Goal: Task Accomplishment & Management: Use online tool/utility

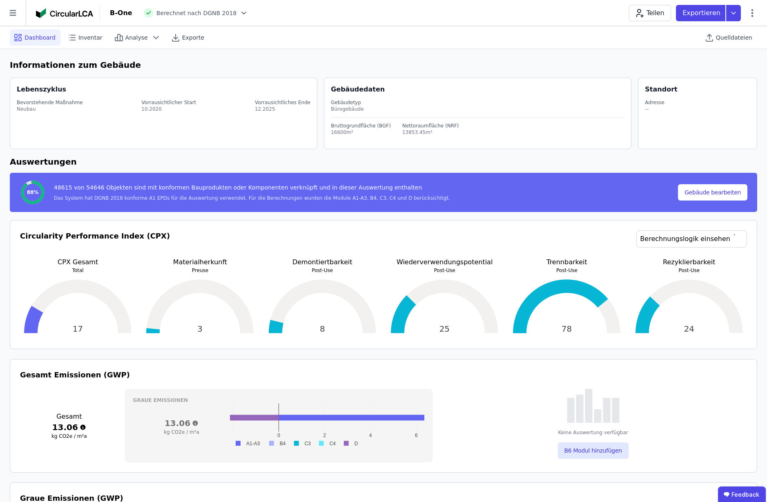
select select "*"
click at [13, 13] on icon at bounding box center [12, 13] width 7 height 6
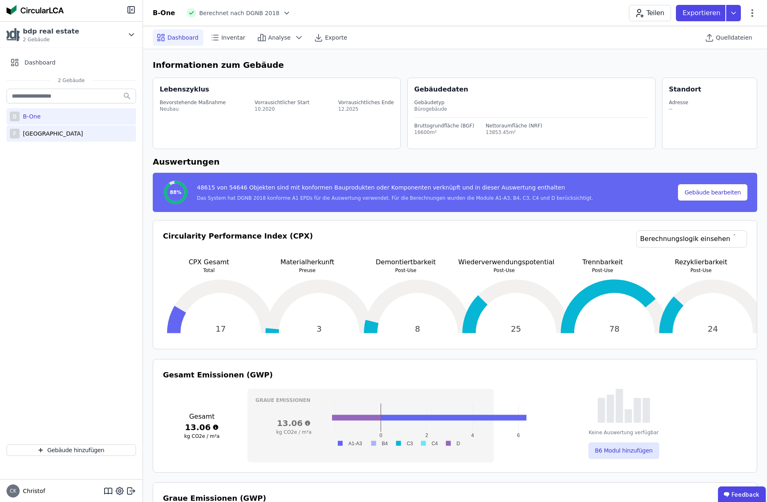
click at [42, 134] on div "[GEOGRAPHIC_DATA]" at bounding box center [51, 133] width 63 height 8
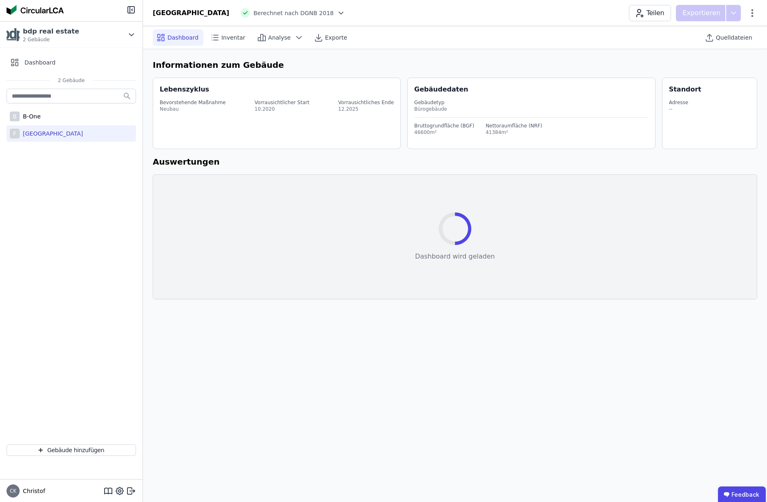
select select "*"
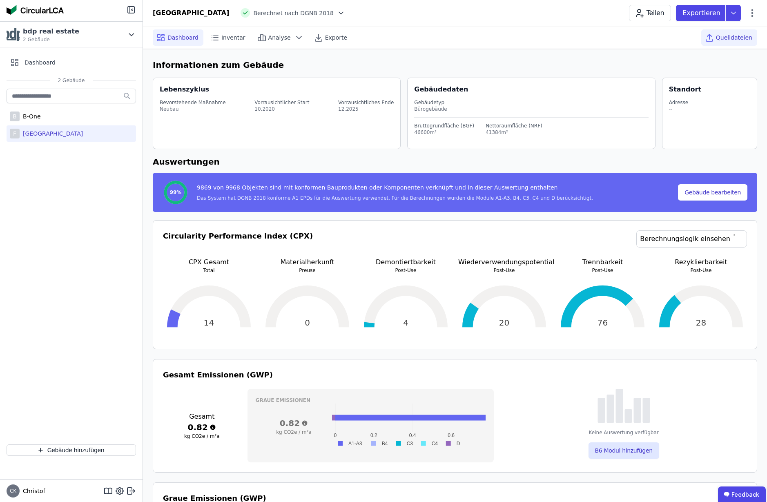
click at [730, 40] on span "Quelldateien" at bounding box center [734, 37] width 36 height 8
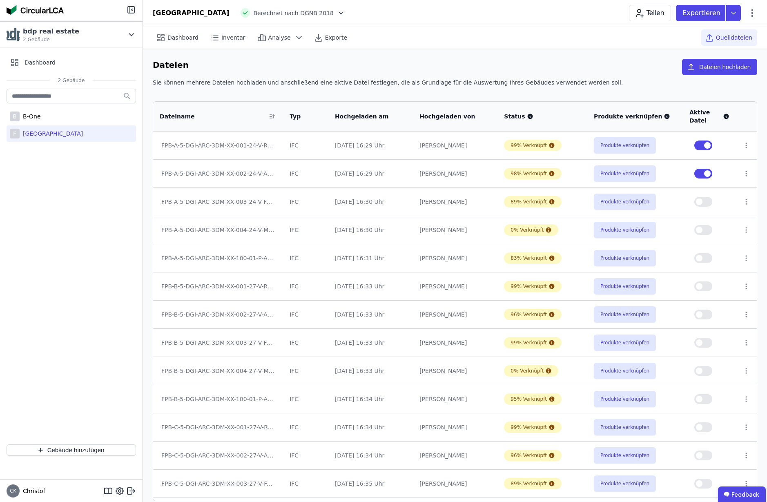
click at [700, 175] on button "button" at bounding box center [703, 174] width 18 height 10
click at [624, 144] on button "Produkte verknüpfen" at bounding box center [625, 145] width 62 height 16
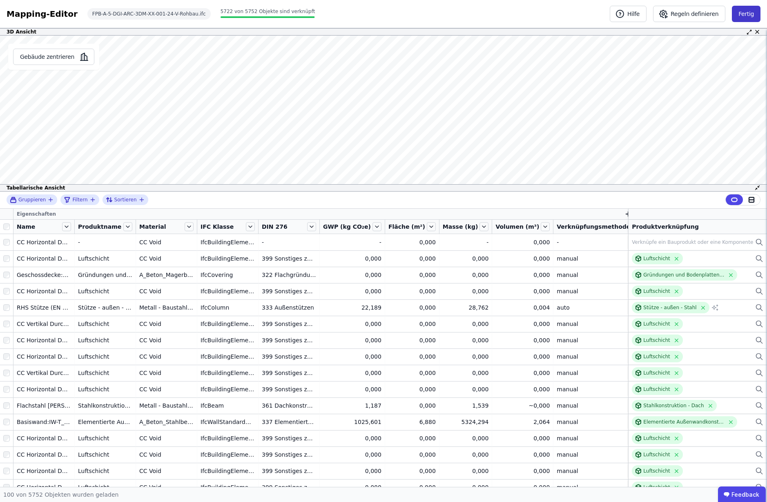
click at [746, 16] on button "Fertig" at bounding box center [746, 14] width 29 height 16
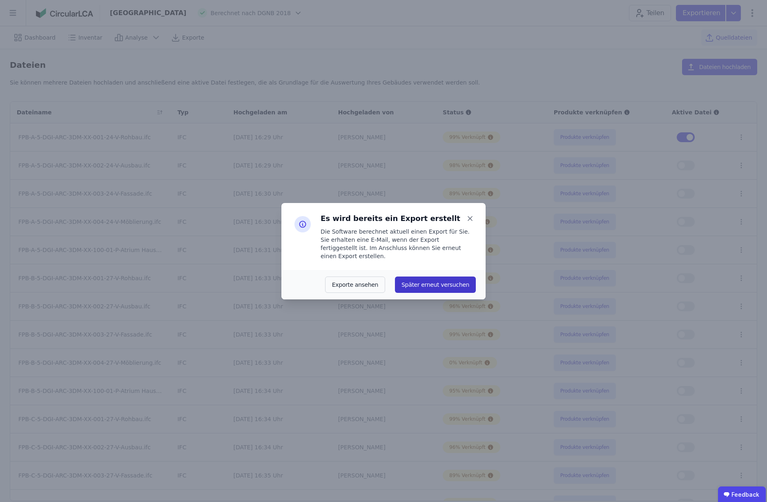
click at [436, 283] on button "Später erneut versuchen" at bounding box center [435, 284] width 81 height 16
click at [458, 255] on div "Es wird bereits ein Export erstellt Die Software berechnet aktuell einen Export…" at bounding box center [395, 236] width 162 height 47
click at [469, 223] on icon at bounding box center [469, 218] width 11 height 11
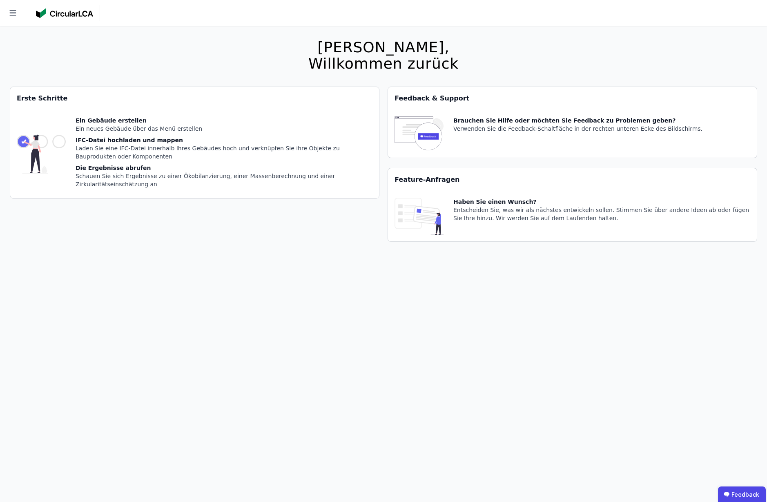
click at [10, 9] on icon at bounding box center [13, 13] width 26 height 26
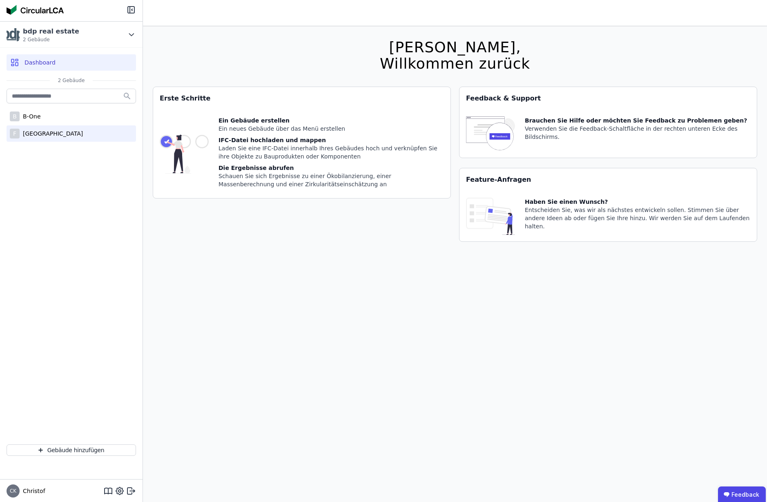
click at [35, 132] on div "[GEOGRAPHIC_DATA]" at bounding box center [51, 133] width 63 height 8
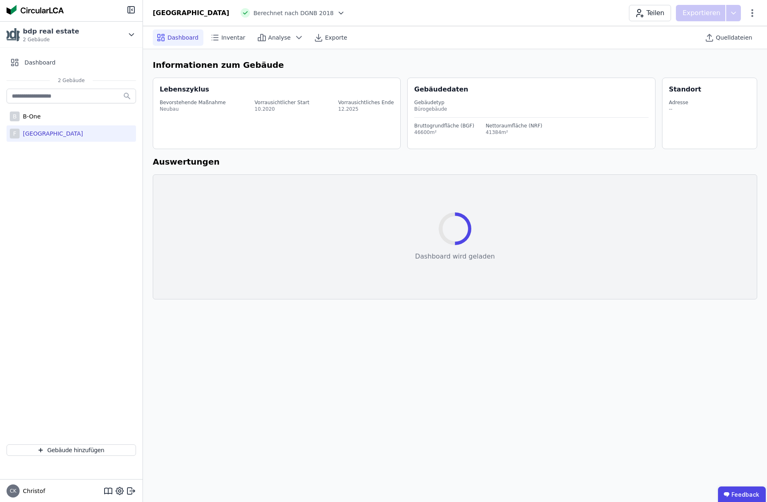
select select "*"
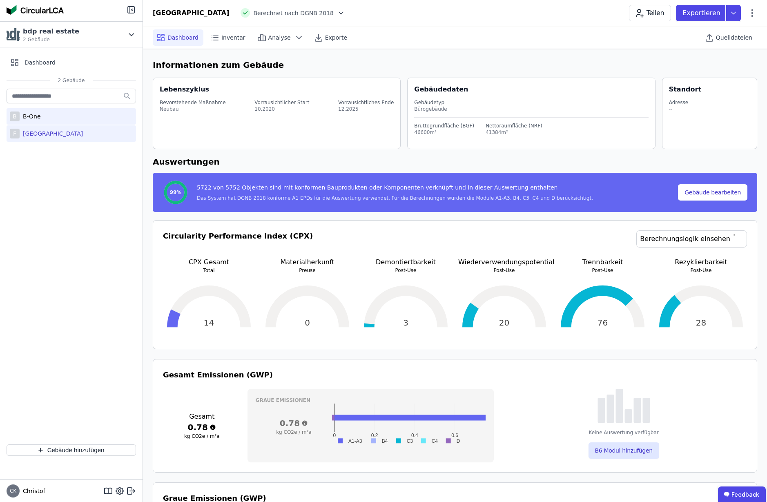
scroll to position [1, 0]
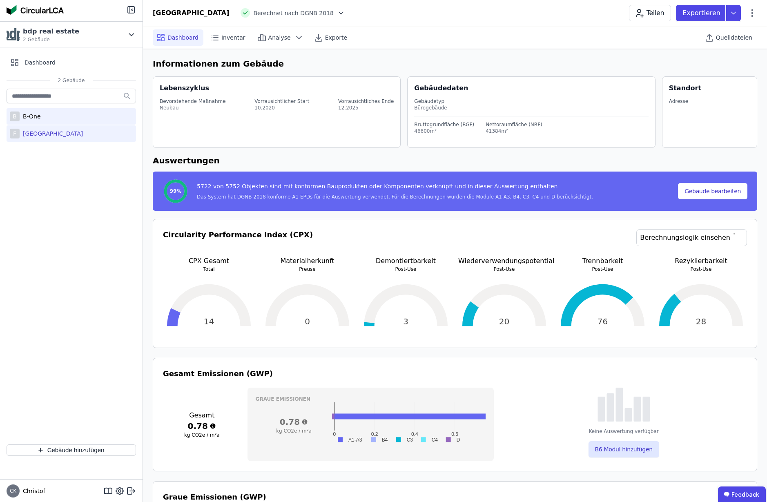
click at [33, 118] on div "B-One" at bounding box center [30, 116] width 21 height 8
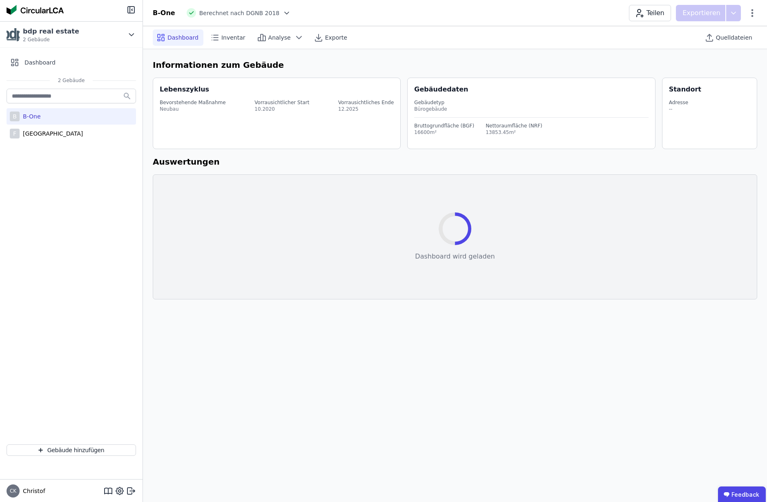
select select "*"
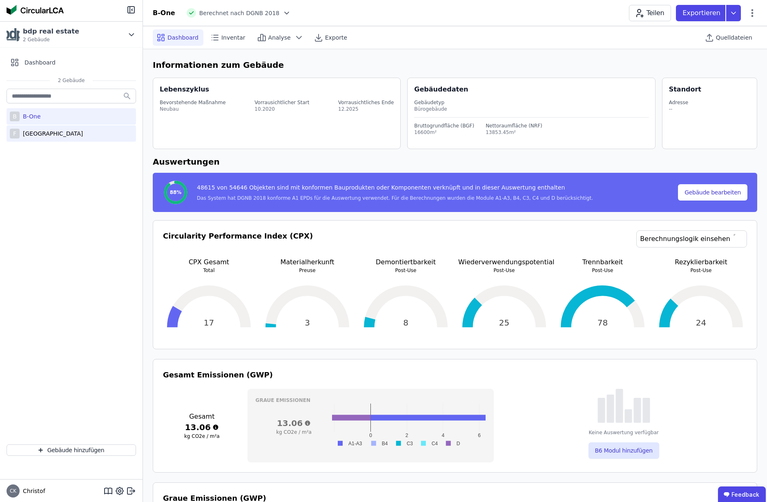
click at [41, 135] on div "[GEOGRAPHIC_DATA]" at bounding box center [51, 133] width 63 height 8
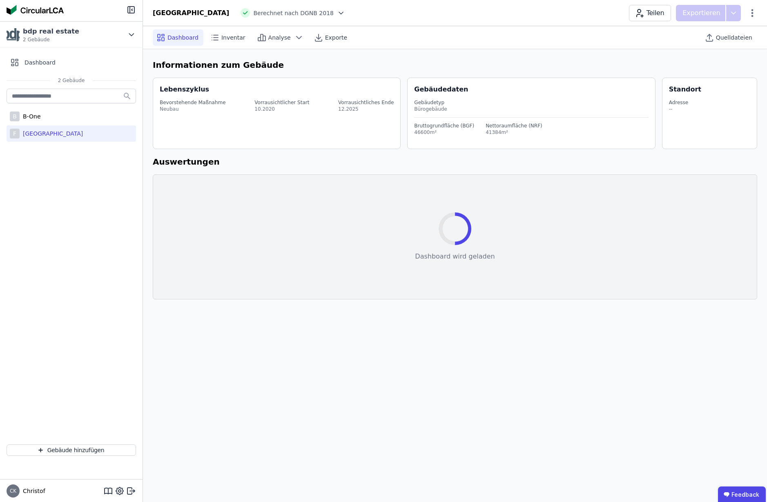
select select "*"
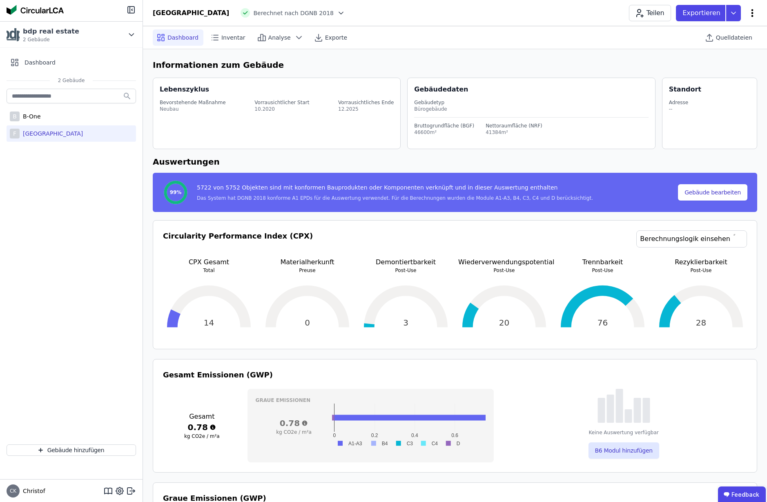
click at [753, 13] on icon at bounding box center [752, 13] width 2 height 8
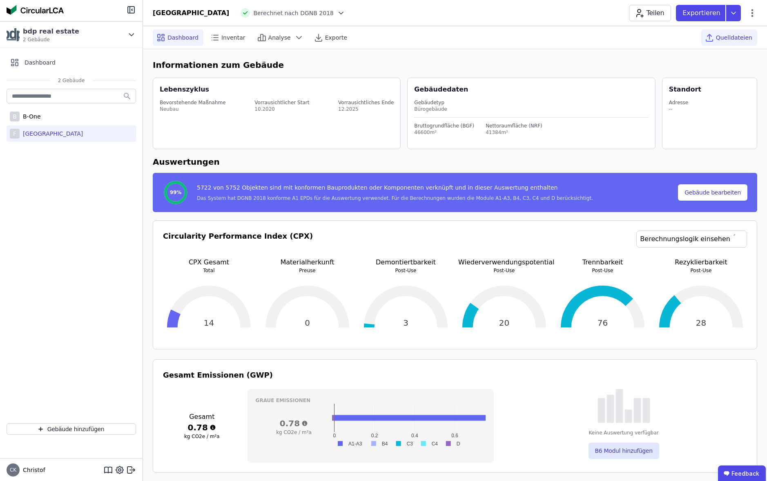
click at [736, 39] on span "Quelldateien" at bounding box center [734, 37] width 36 height 8
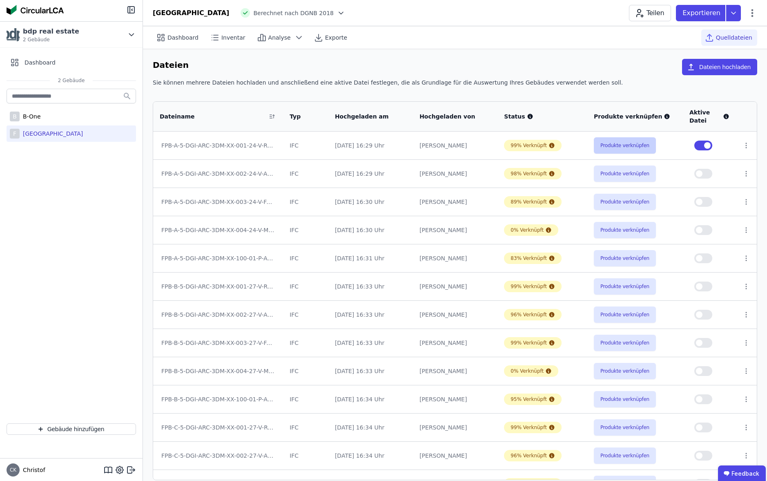
click at [638, 144] on button "Produkte verknüpfen" at bounding box center [625, 145] width 62 height 16
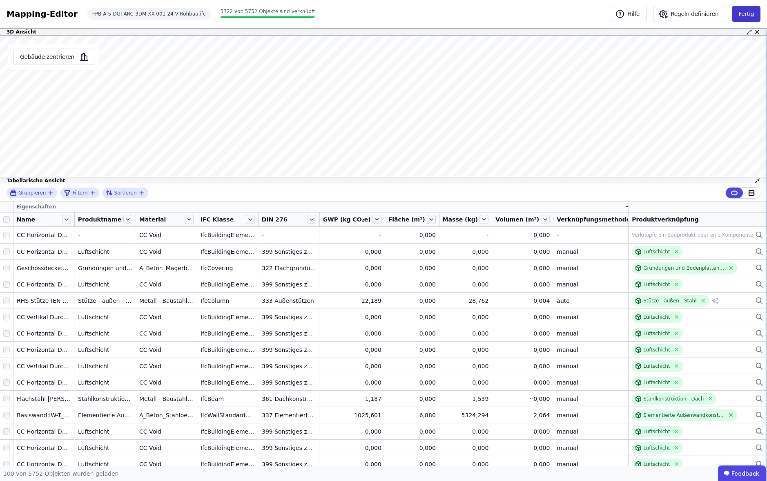
click at [748, 14] on button "Fertig" at bounding box center [746, 14] width 29 height 16
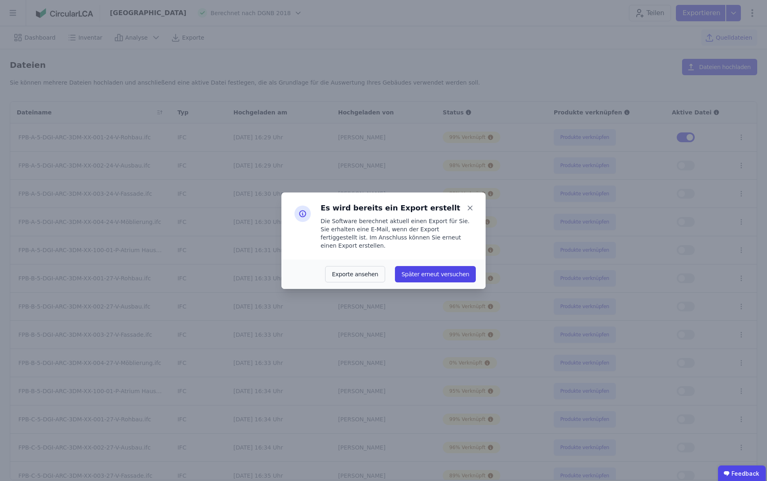
click at [440, 224] on span "Die Software berechnet aktuell einen Export für Sie. Sie erhalten eine E-Mail, …" at bounding box center [395, 233] width 149 height 31
click at [470, 213] on icon at bounding box center [469, 207] width 11 height 11
click at [412, 233] on span "Die Software berechnet aktuell einen Export für Sie. Sie erhalten eine E-Mail, …" at bounding box center [395, 233] width 149 height 31
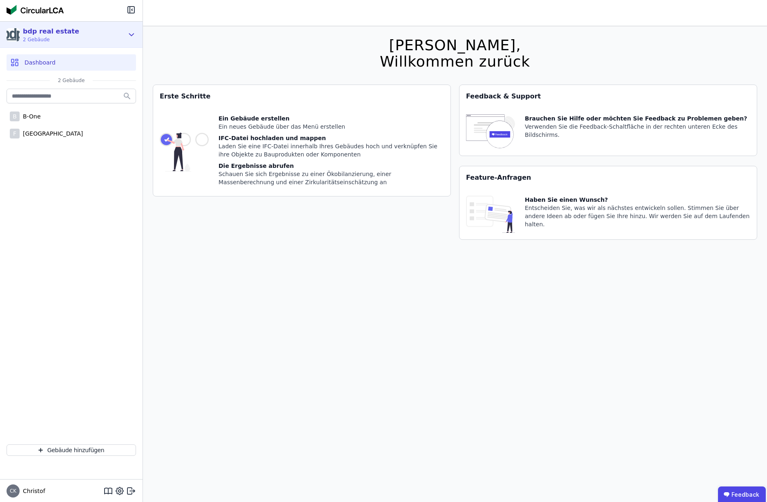
click at [43, 38] on span "2 Gebäude" at bounding box center [51, 39] width 56 height 7
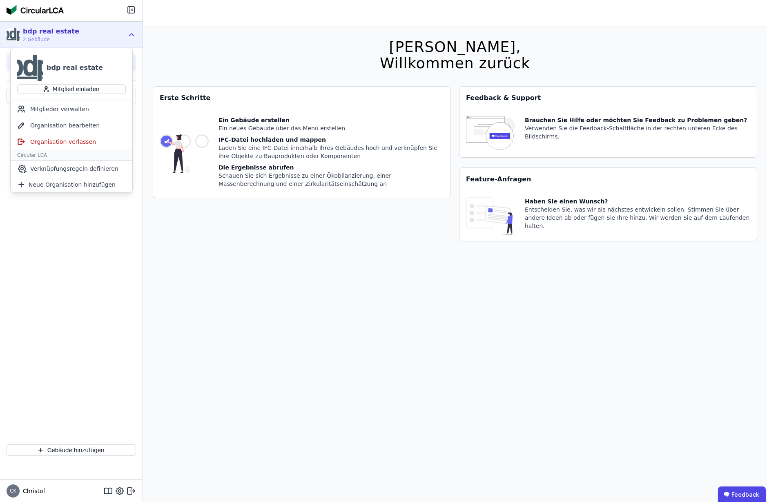
scroll to position [2, 0]
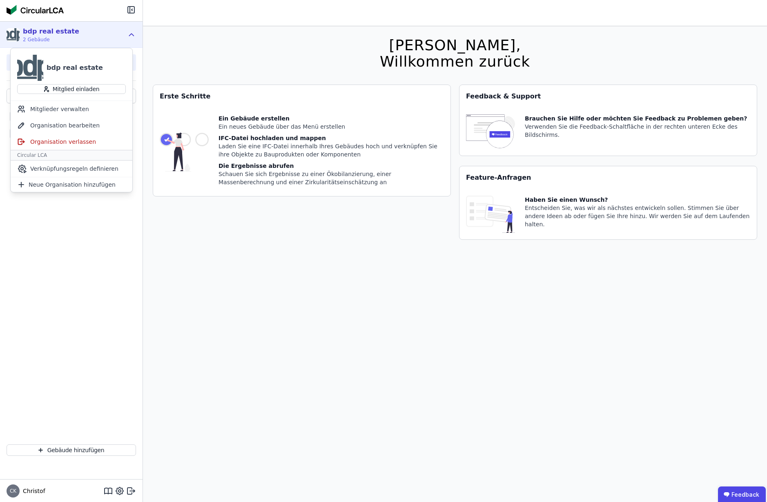
click at [46, 33] on div "bdp real estate" at bounding box center [51, 32] width 56 height 10
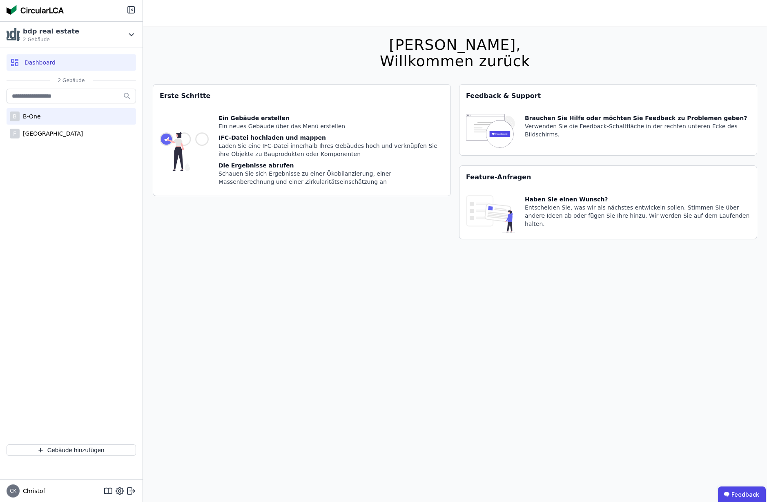
click at [32, 118] on div "B-One" at bounding box center [30, 116] width 21 height 8
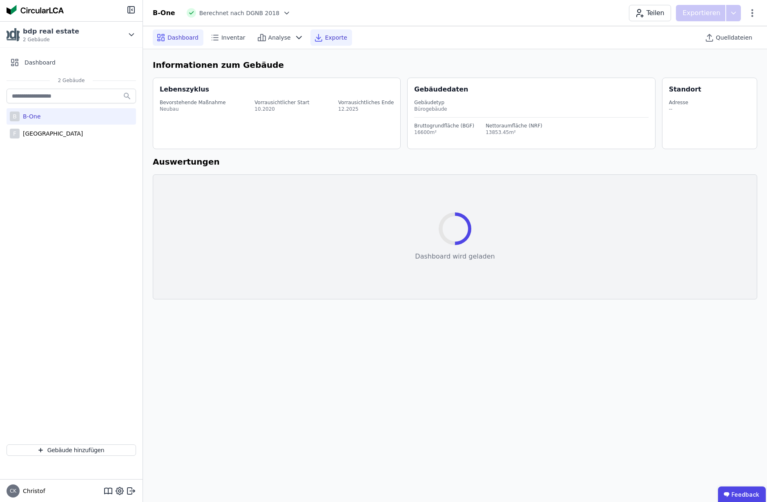
click at [331, 38] on span "Exporte" at bounding box center [336, 37] width 22 height 8
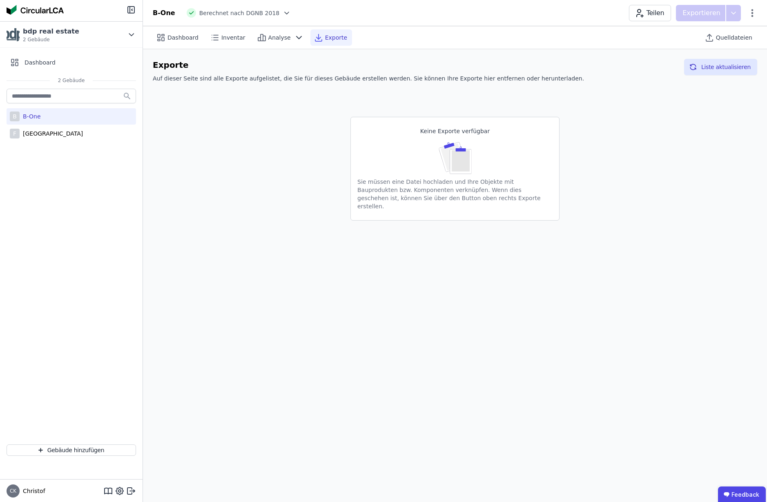
click at [330, 37] on span "Exporte" at bounding box center [336, 37] width 22 height 8
click at [178, 38] on span "Dashboard" at bounding box center [182, 37] width 31 height 8
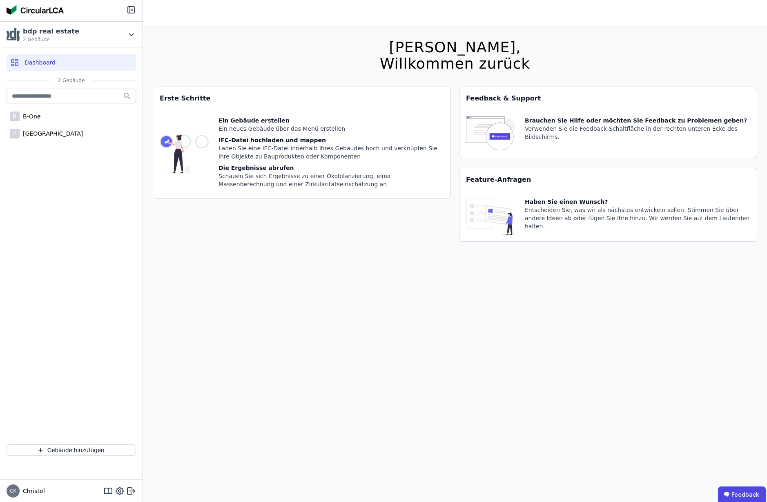
click at [219, 11] on header at bounding box center [455, 13] width 624 height 26
click at [34, 114] on div "B-One" at bounding box center [30, 116] width 21 height 8
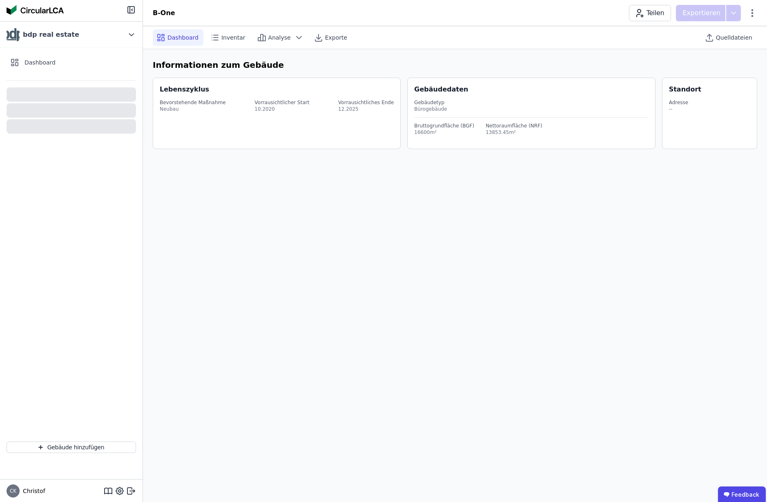
select select "*"
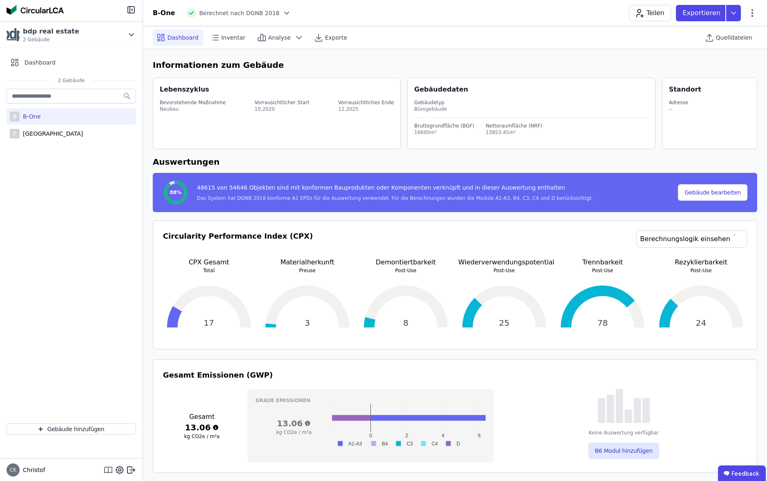
click at [108, 473] on icon at bounding box center [108, 469] width 0 height 5
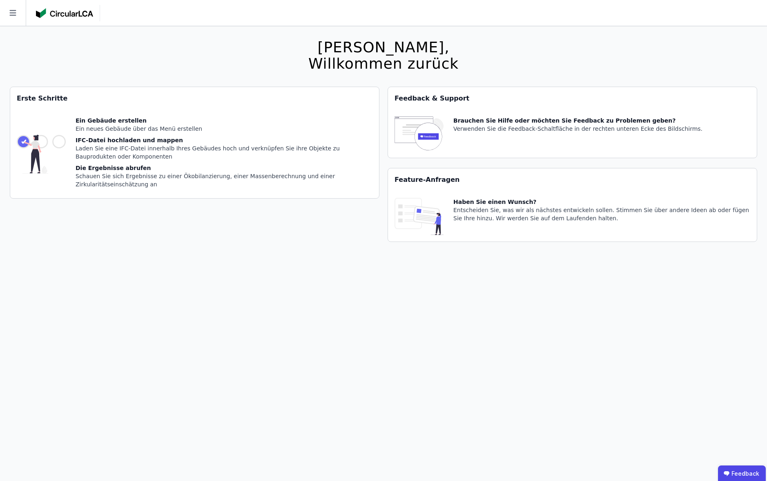
click at [17, 11] on icon at bounding box center [13, 13] width 26 height 26
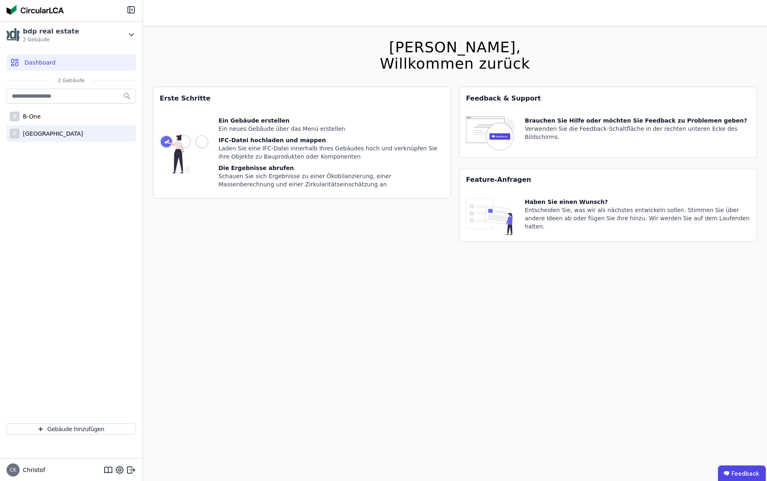
click at [54, 132] on div "[GEOGRAPHIC_DATA]" at bounding box center [51, 133] width 63 height 8
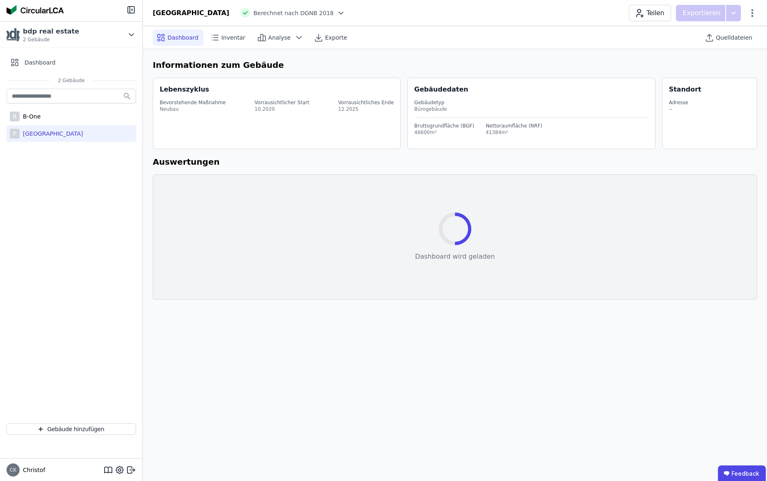
select select "*"
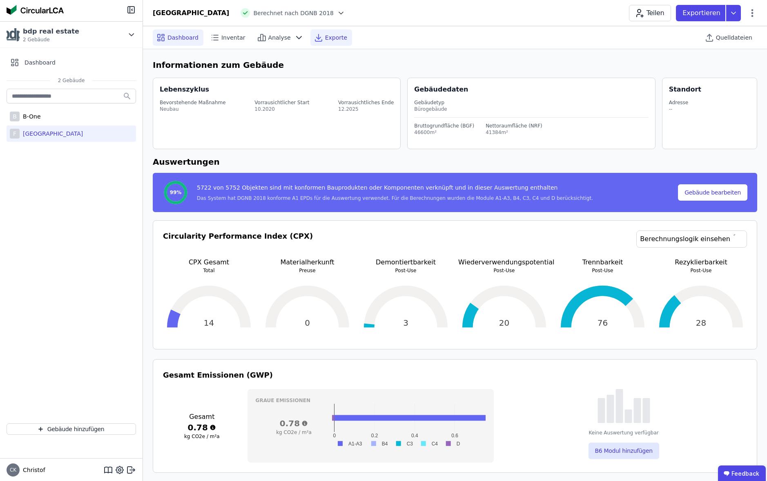
click at [333, 35] on span "Exporte" at bounding box center [336, 37] width 22 height 8
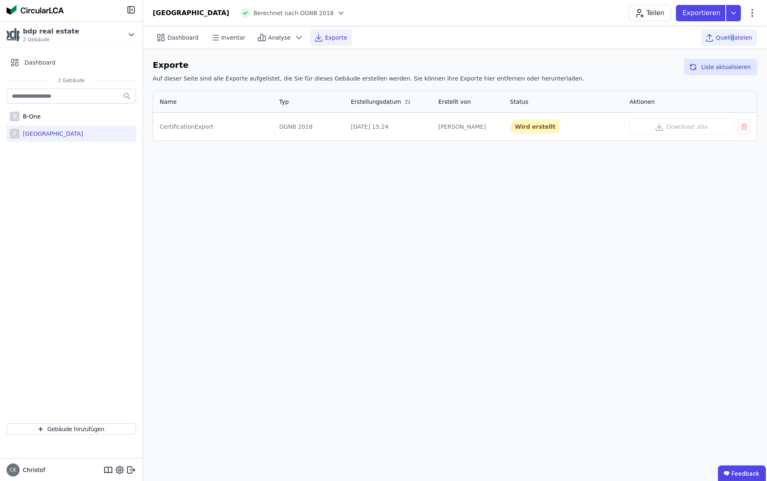
click at [734, 37] on span "Quelldateien" at bounding box center [734, 37] width 36 height 8
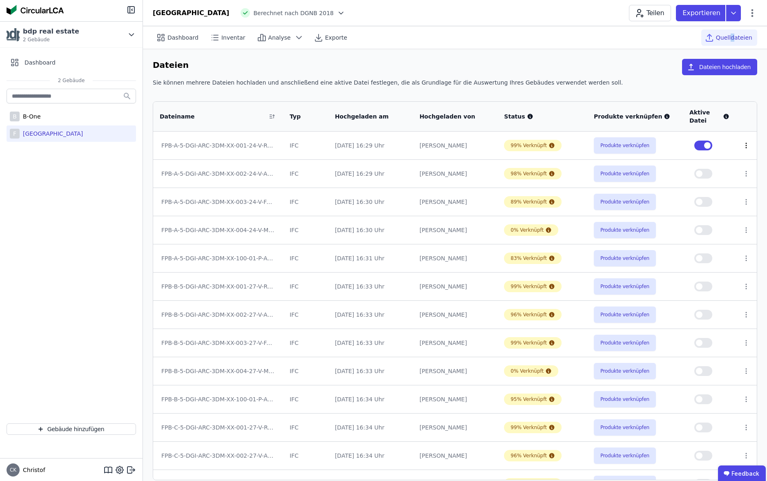
click at [743, 147] on icon at bounding box center [746, 145] width 7 height 7
click at [753, 13] on icon at bounding box center [752, 13] width 2 height 8
click at [752, 13] on icon at bounding box center [752, 13] width 2 height 8
click at [722, 31] on span "Gebäude bearbeiten" at bounding box center [714, 32] width 59 height 8
select select "**********"
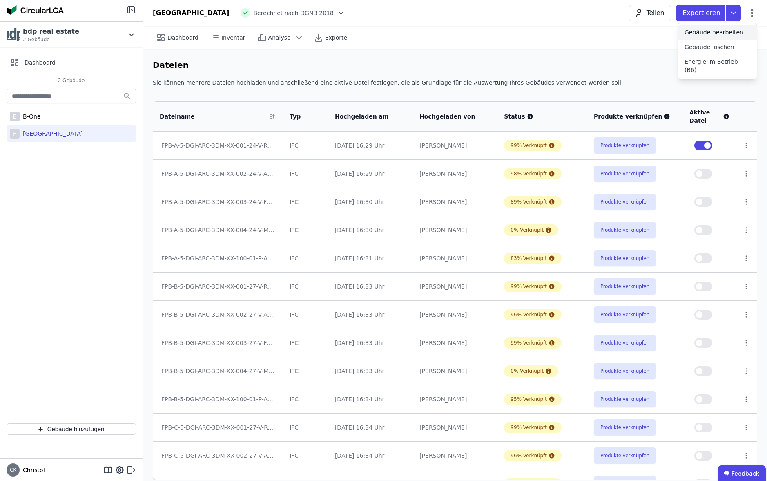
select select "*"
select select "**********"
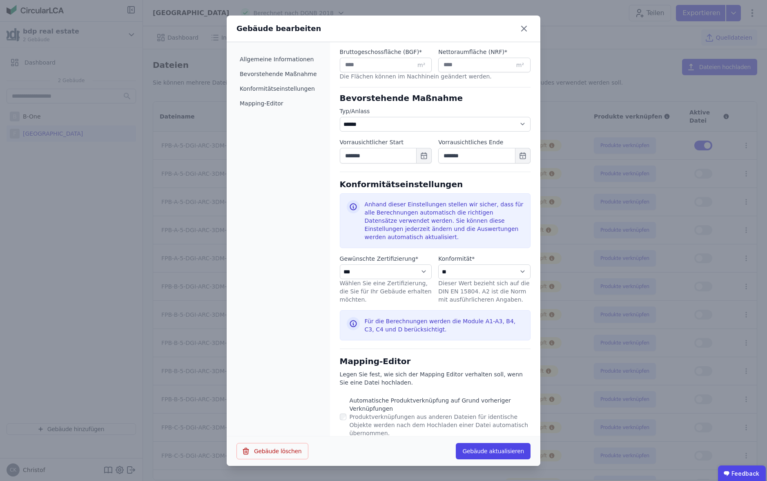
scroll to position [252, 0]
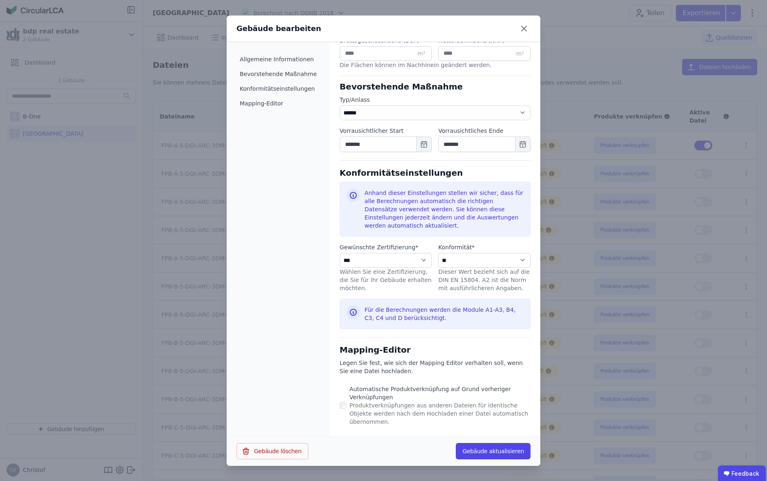
click at [523, 29] on icon at bounding box center [524, 28] width 5 height 5
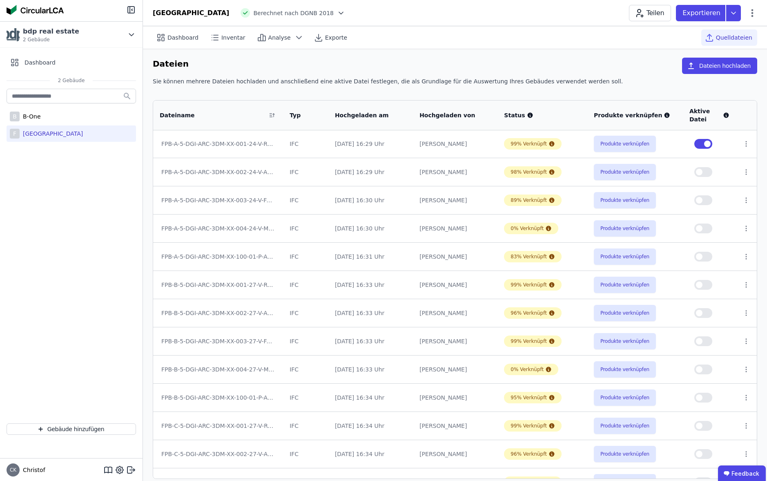
scroll to position [1, 0]
click at [622, 144] on button "Produkte verknüpfen" at bounding box center [625, 144] width 62 height 16
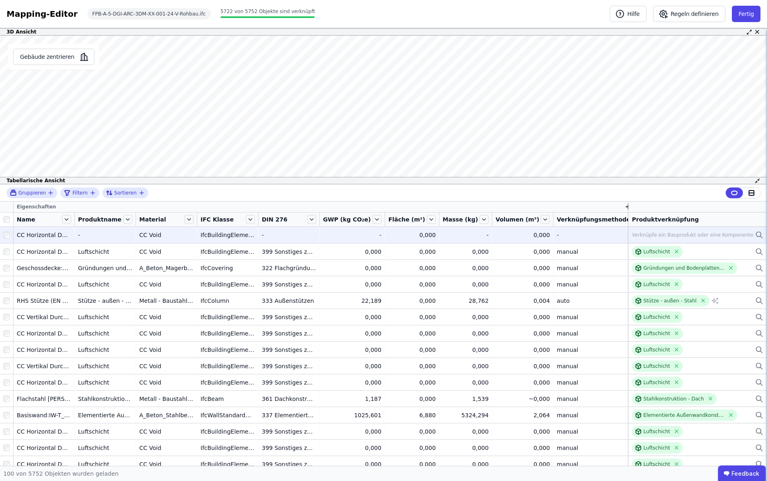
click at [759, 234] on icon at bounding box center [759, 235] width 8 height 10
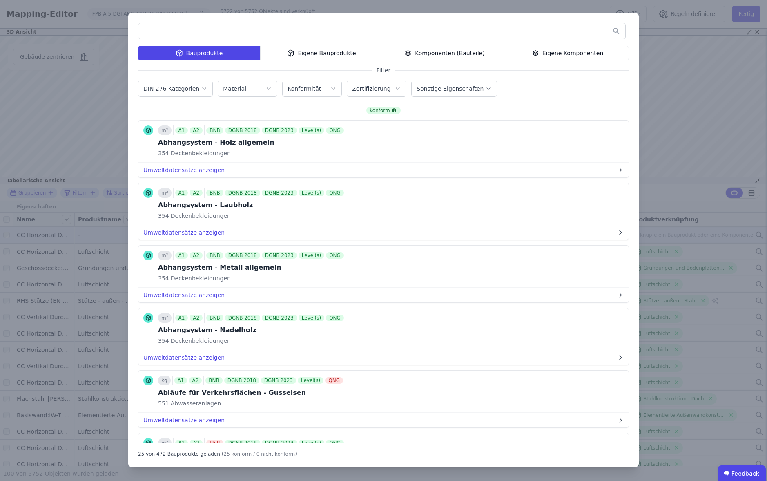
click at [321, 55] on div "Eigene Bauprodukte" at bounding box center [321, 53] width 123 height 15
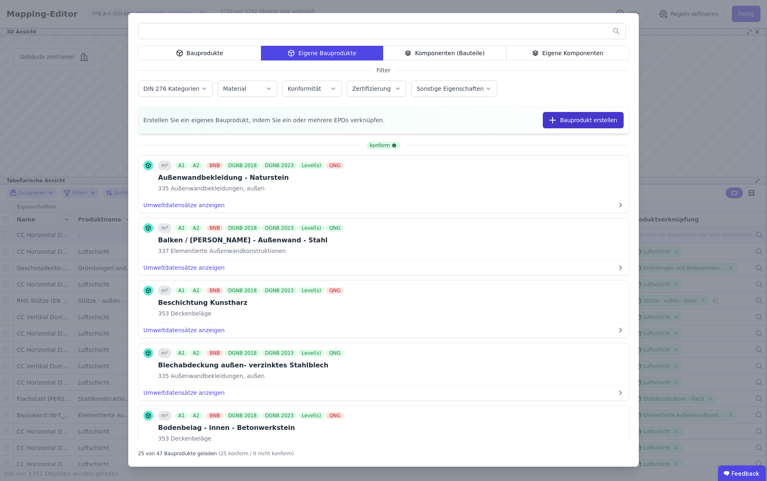
click at [585, 122] on button "Bauprodukt erstellen" at bounding box center [583, 120] width 81 height 16
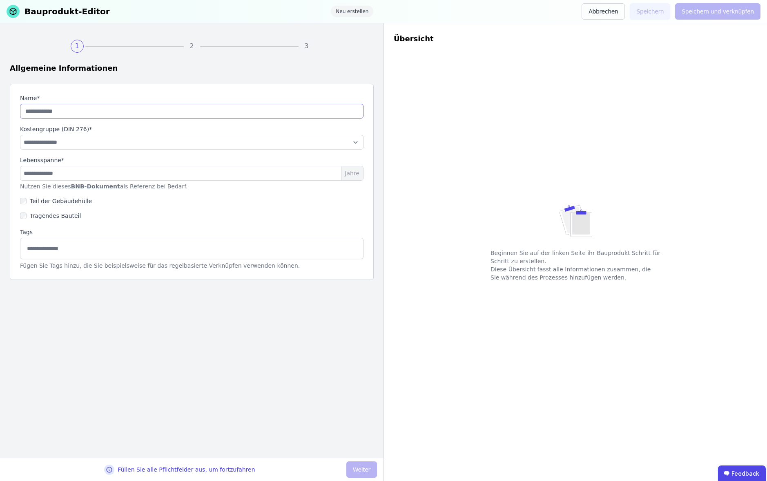
click at [75, 114] on input "string" at bounding box center [191, 111] width 343 height 15
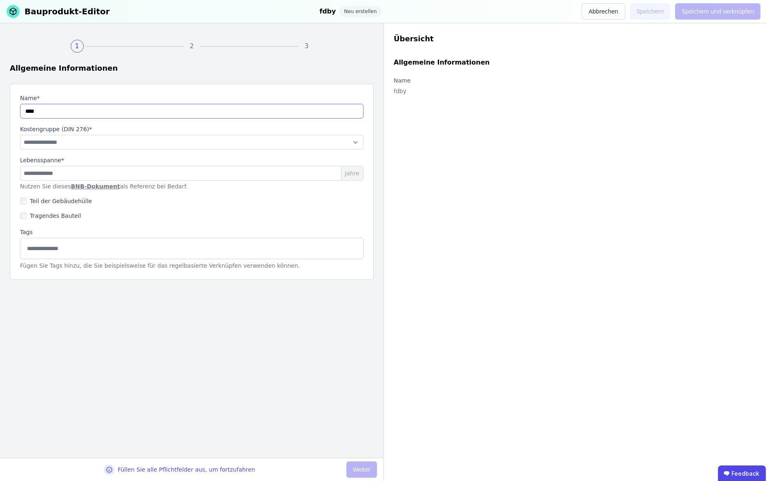
type input "****"
click at [77, 145] on select "**********" at bounding box center [191, 142] width 343 height 15
select select "**********"
click at [66, 174] on input "number" at bounding box center [191, 173] width 343 height 15
type input "**"
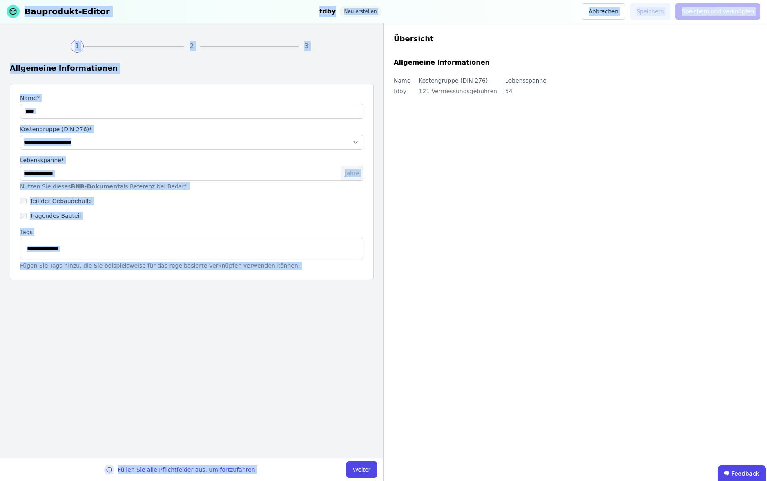
click at [384, 480] on html "**********" at bounding box center [383, 240] width 767 height 481
click at [368, 470] on button "Weiter" at bounding box center [361, 469] width 31 height 16
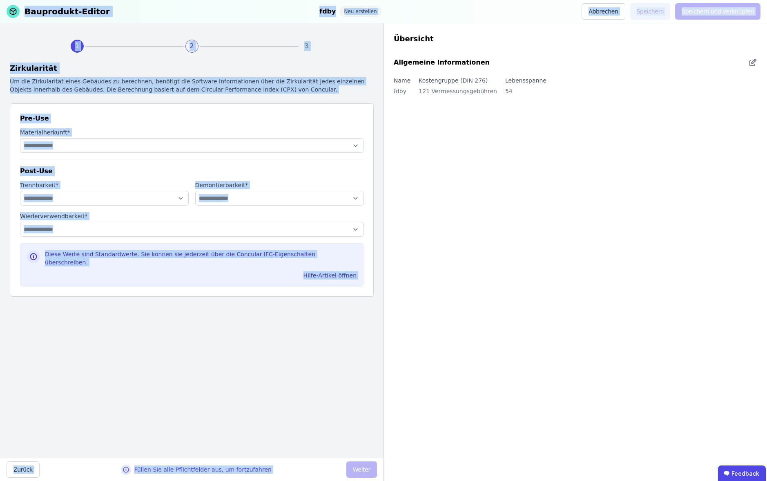
click at [217, 379] on div "**********" at bounding box center [192, 240] width 384 height 434
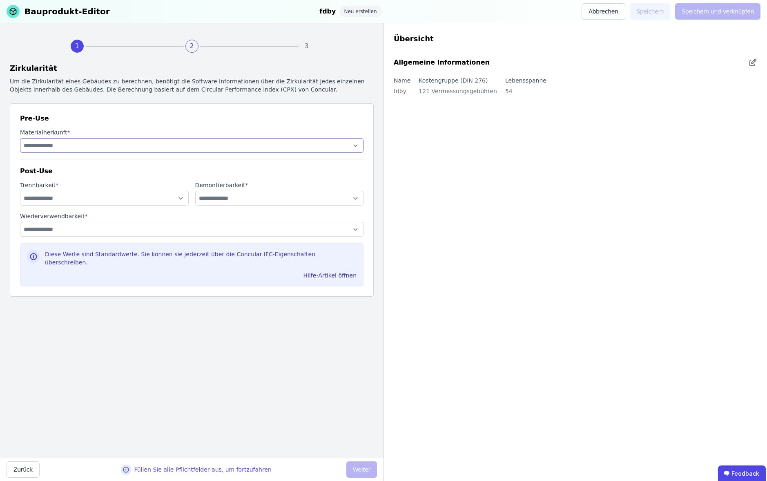
click at [76, 146] on select "**********" at bounding box center [191, 145] width 343 height 15
select select "**********"
click at [62, 194] on select "**********" at bounding box center [104, 198] width 169 height 15
select select "**********"
click at [213, 194] on select "**********" at bounding box center [279, 198] width 169 height 15
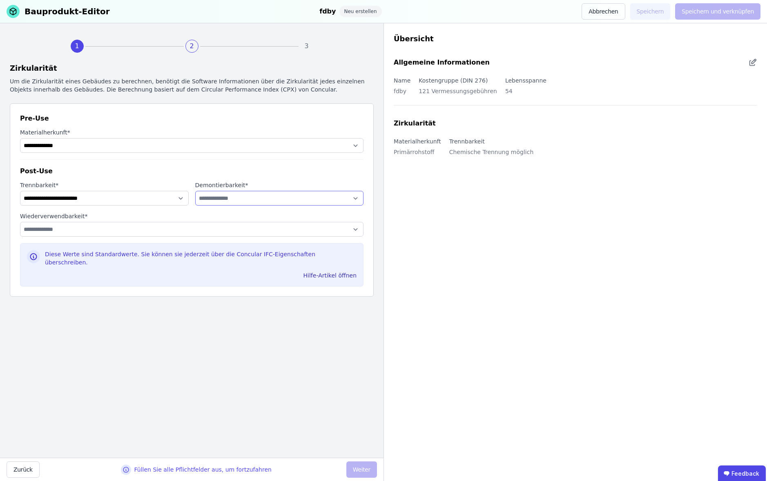
select select "**********"
click at [86, 229] on select "**********" at bounding box center [191, 229] width 343 height 15
select select "**********"
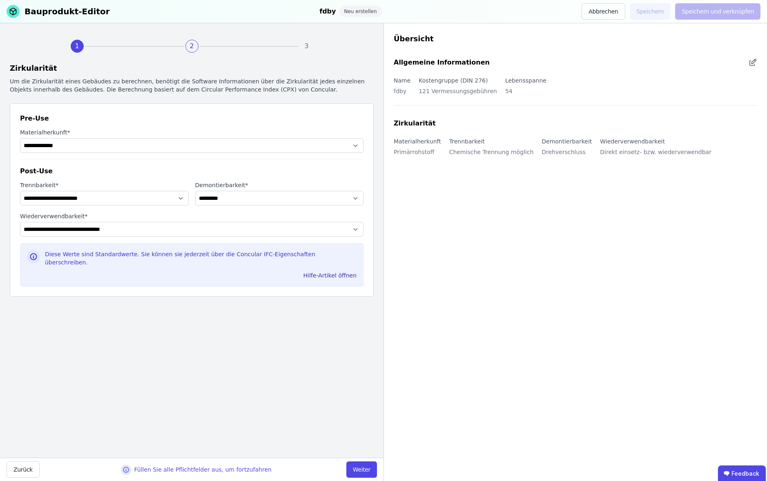
click at [369, 465] on button "Weiter" at bounding box center [361, 469] width 31 height 16
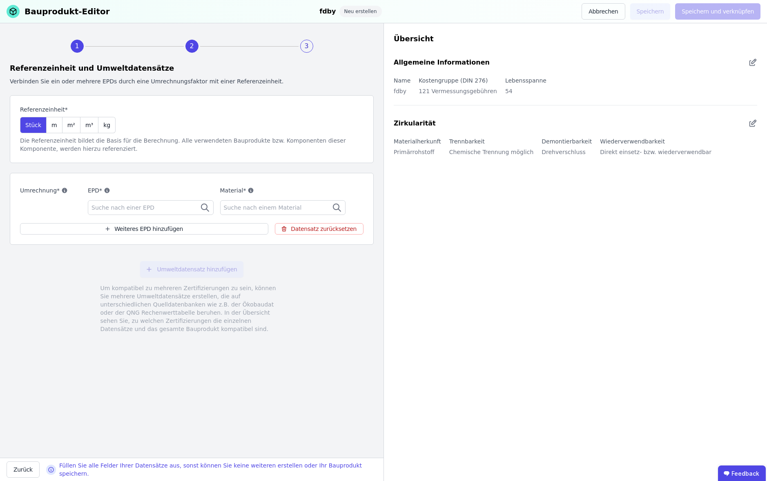
click at [143, 212] on div "Suche nach einer EPD" at bounding box center [151, 207] width 126 height 15
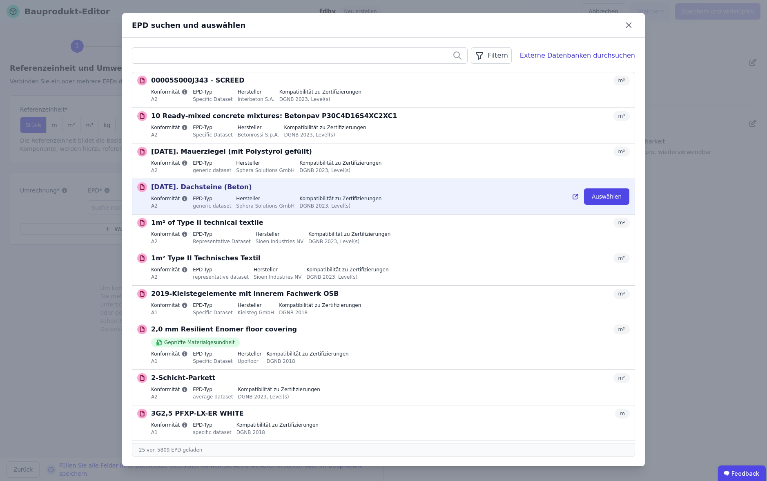
click at [190, 196] on div "Konformität A2 EPD-Typ generic dataset Hersteller Sphera Solutions GmbH Kompati…" at bounding box center [390, 203] width 479 height 16
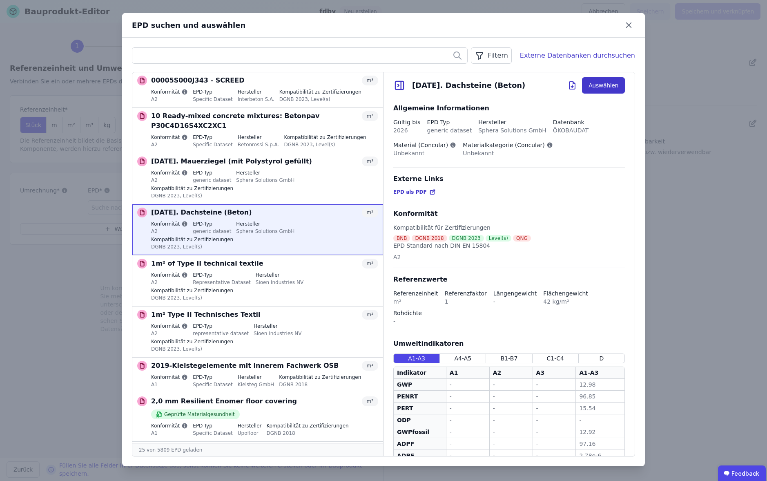
click at [599, 88] on button "Auswählen" at bounding box center [603, 85] width 43 height 16
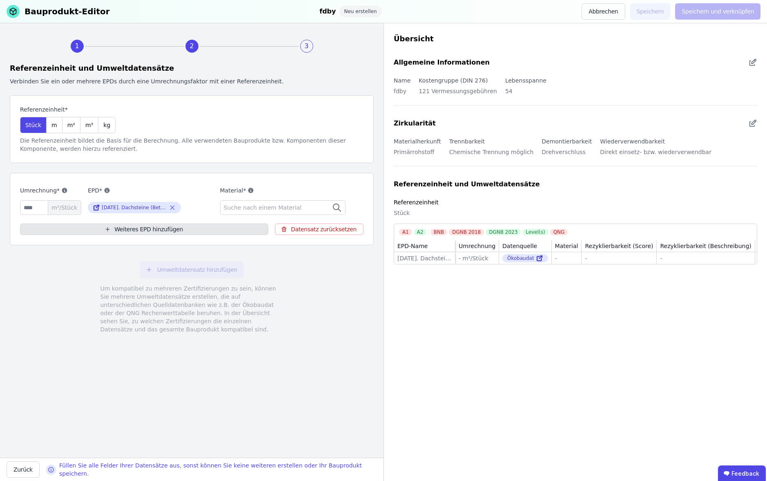
click at [143, 230] on button "Weiteres EPD hinzufügen" at bounding box center [144, 228] width 248 height 11
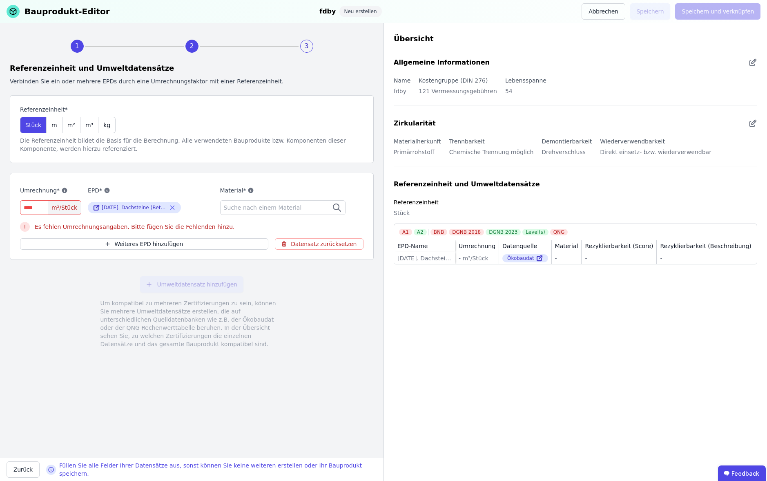
click at [32, 207] on input "number" at bounding box center [50, 207] width 61 height 15
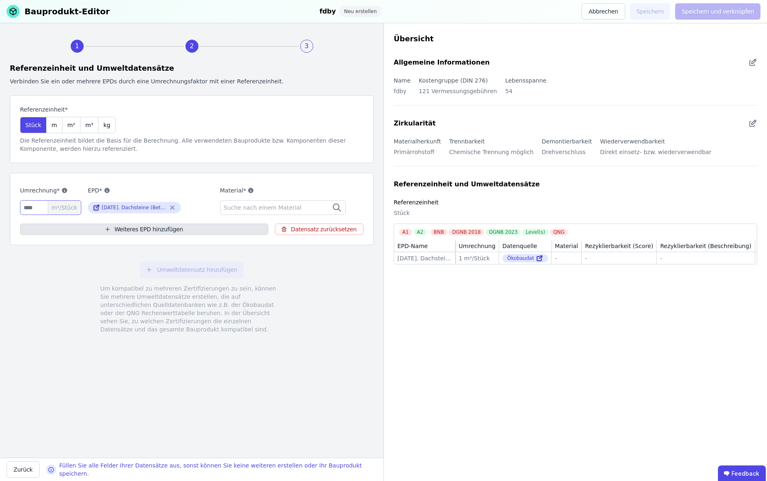
type input "*"
click at [153, 231] on button "Weiteres EPD hinzufügen" at bounding box center [144, 228] width 248 height 11
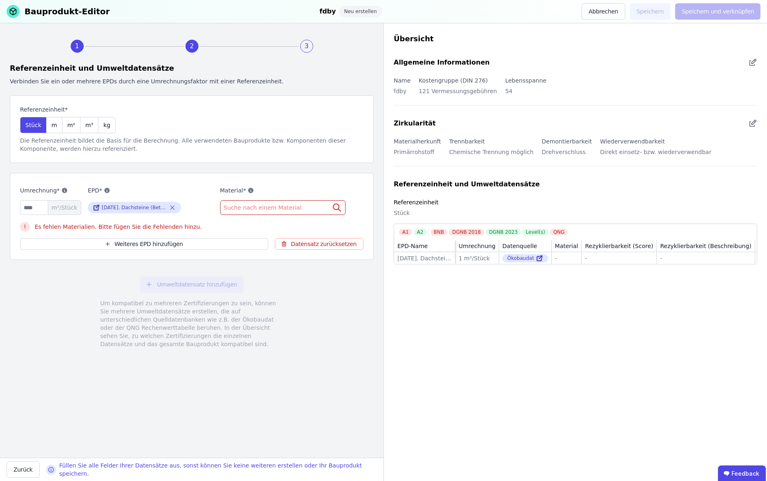
click at [258, 208] on span "Suche nach einem Material" at bounding box center [264, 207] width 80 height 8
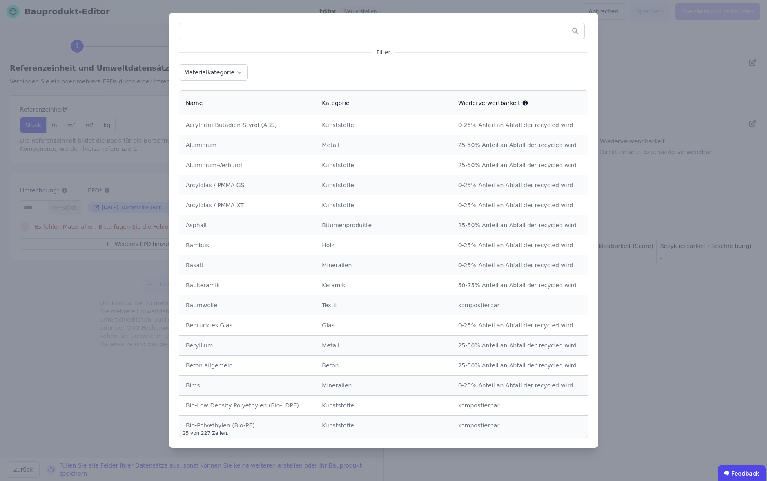
click at [222, 220] on td "Asphalt" at bounding box center [247, 225] width 136 height 20
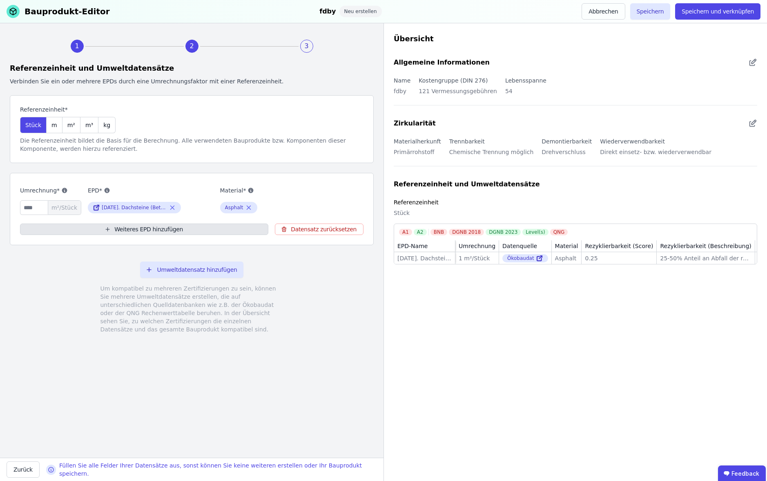
click at [152, 230] on button "Weiteres EPD hinzufügen" at bounding box center [144, 228] width 248 height 11
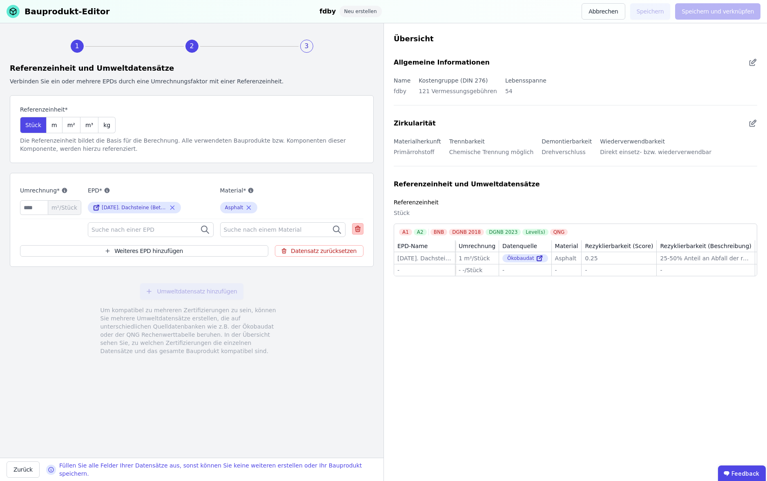
click at [359, 230] on icon at bounding box center [359, 229] width 0 height 2
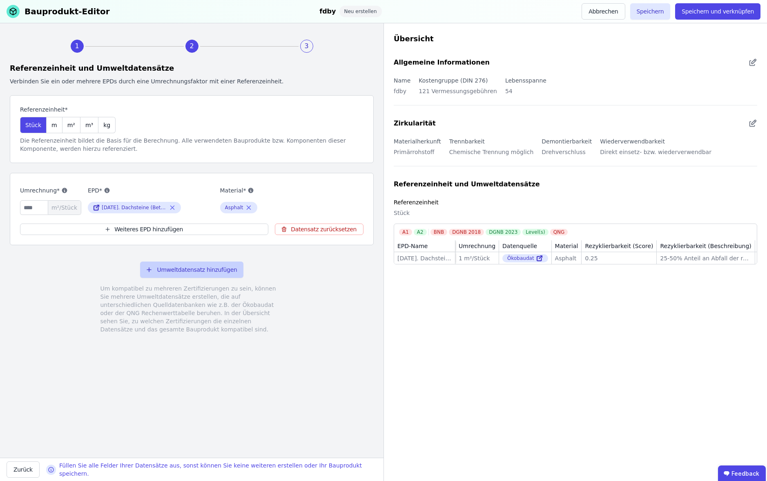
click at [198, 269] on button "Umweltdatensatz hinzufügen" at bounding box center [192, 269] width 104 height 16
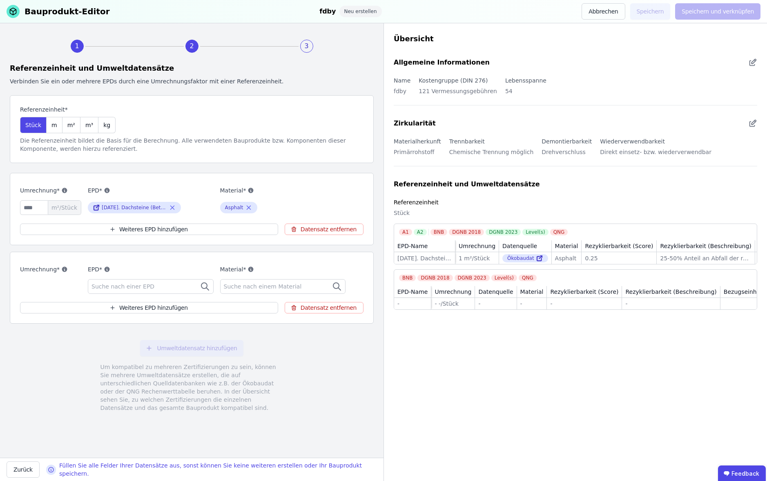
click at [335, 308] on button "Datensatz entfernen" at bounding box center [324, 307] width 79 height 11
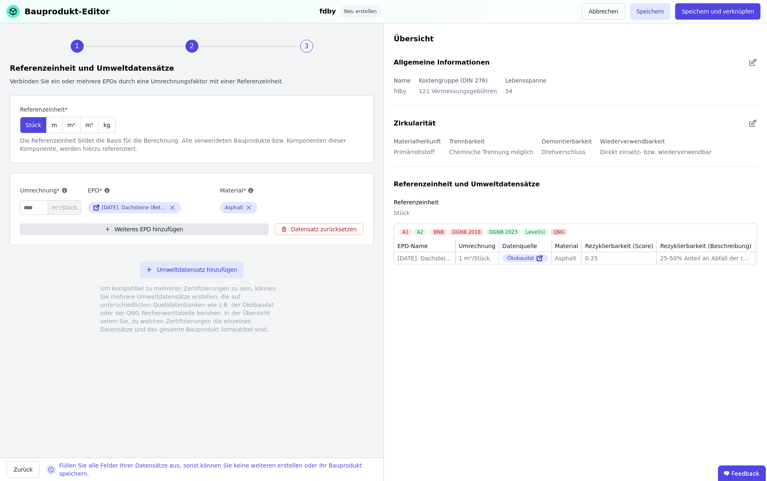
click at [135, 230] on button "Weiteres EPD hinzufügen" at bounding box center [144, 228] width 248 height 11
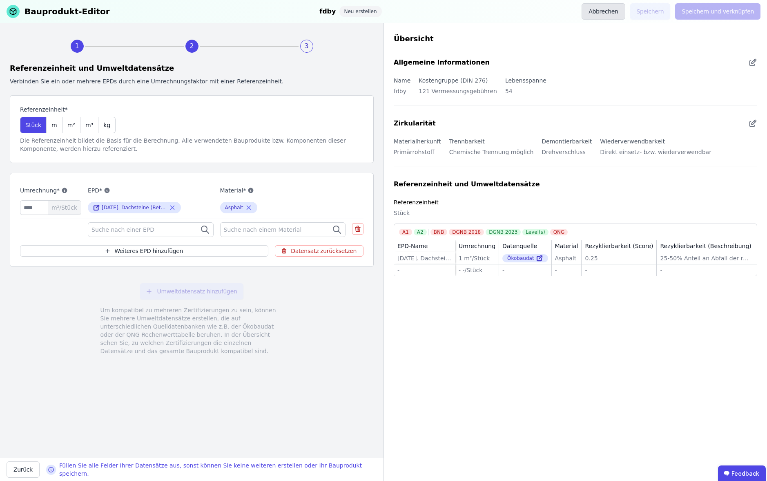
click at [608, 12] on button "Abbrechen" at bounding box center [603, 11] width 43 height 16
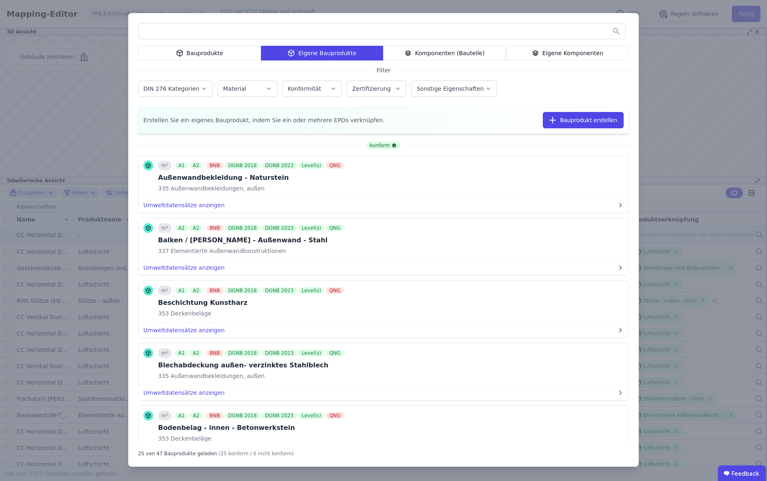
click at [686, 84] on div "Bauprodukte Eigene Bauprodukte Komponenten (Bauteile) Eigene Komponenten Filter…" at bounding box center [383, 240] width 767 height 481
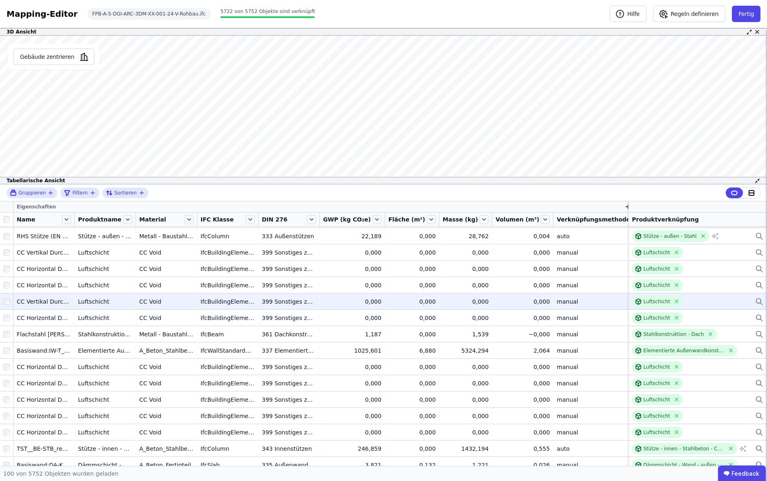
scroll to position [65, 0]
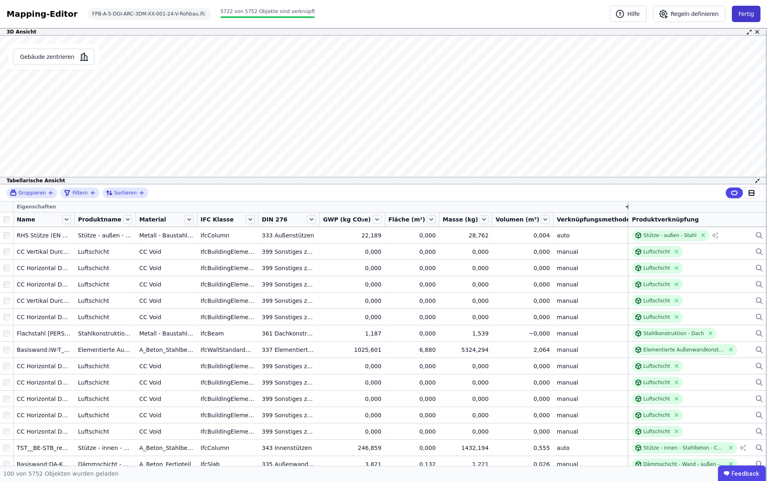
click at [746, 15] on button "Fertig" at bounding box center [746, 14] width 29 height 16
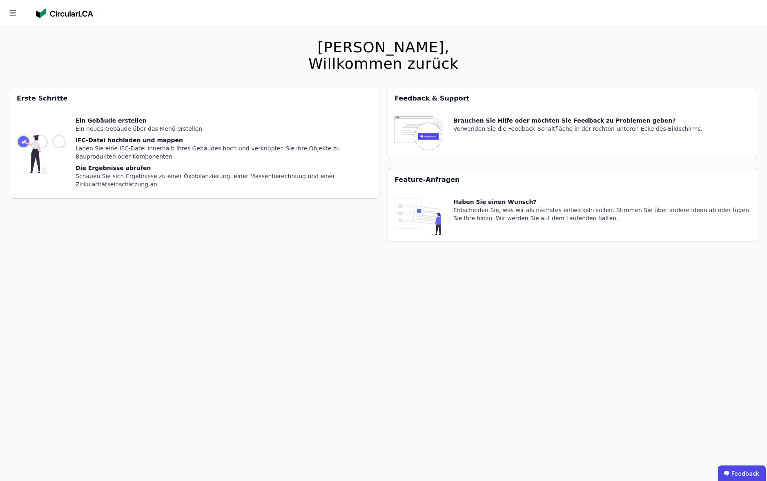
click at [11, 11] on icon at bounding box center [12, 13] width 7 height 6
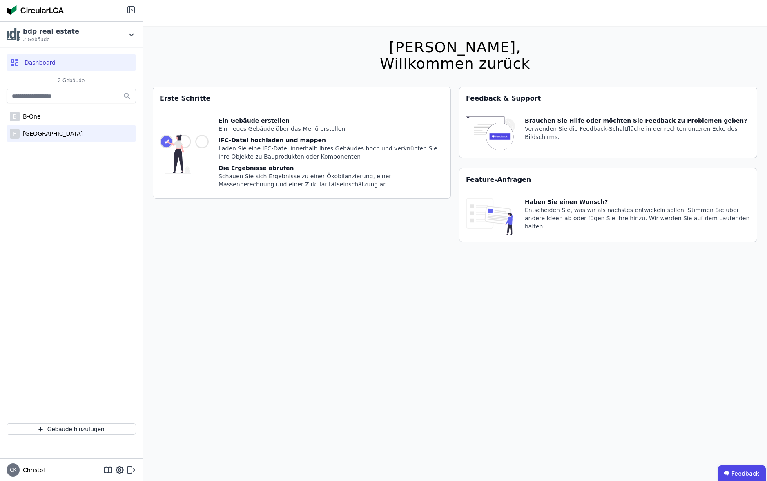
click at [41, 130] on div "[GEOGRAPHIC_DATA]" at bounding box center [51, 133] width 63 height 8
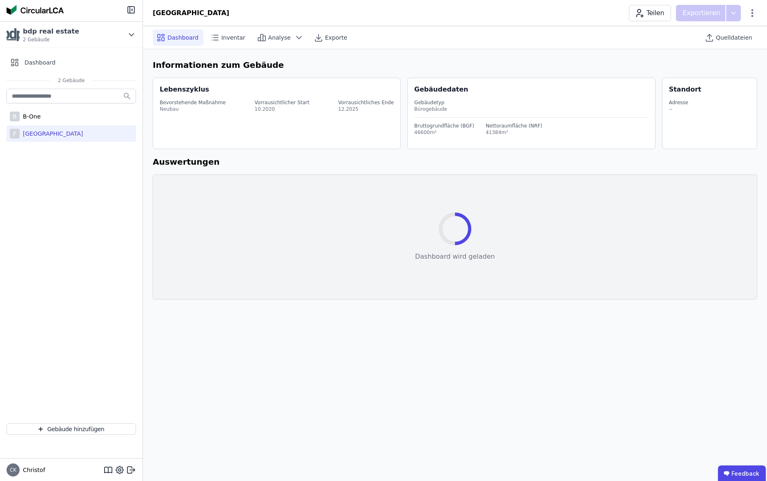
select select "*"
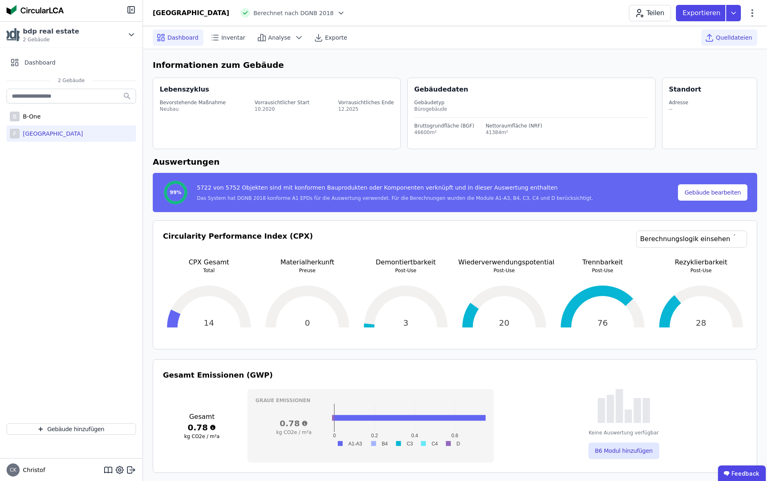
drag, startPoint x: 729, startPoint y: 35, endPoint x: 712, endPoint y: 36, distance: 17.2
click at [729, 35] on span "Quelldateien" at bounding box center [734, 37] width 36 height 8
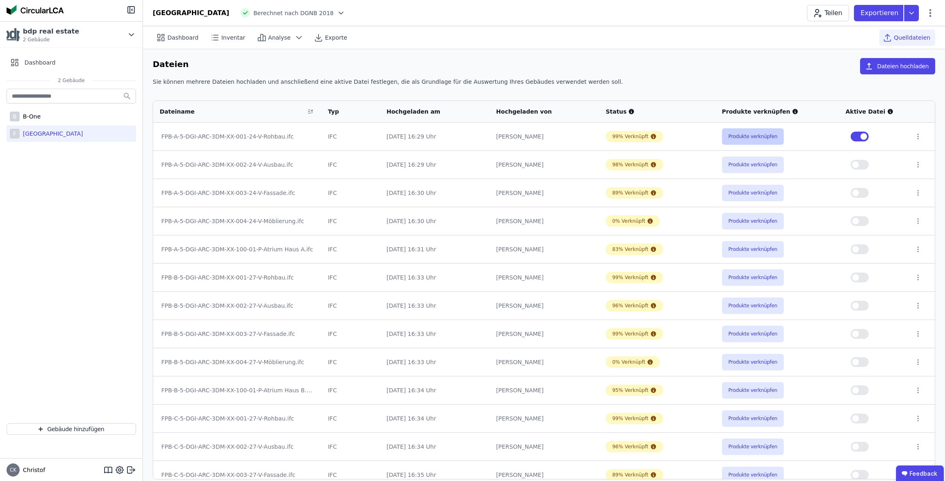
click at [751, 137] on button "Produkte verknüpfen" at bounding box center [753, 136] width 62 height 16
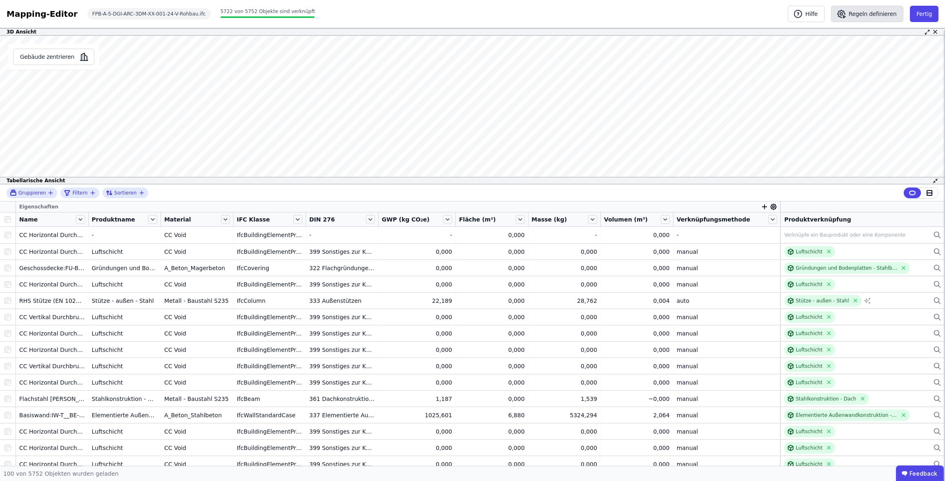
click at [767, 13] on button "Regeln definieren" at bounding box center [867, 14] width 72 height 16
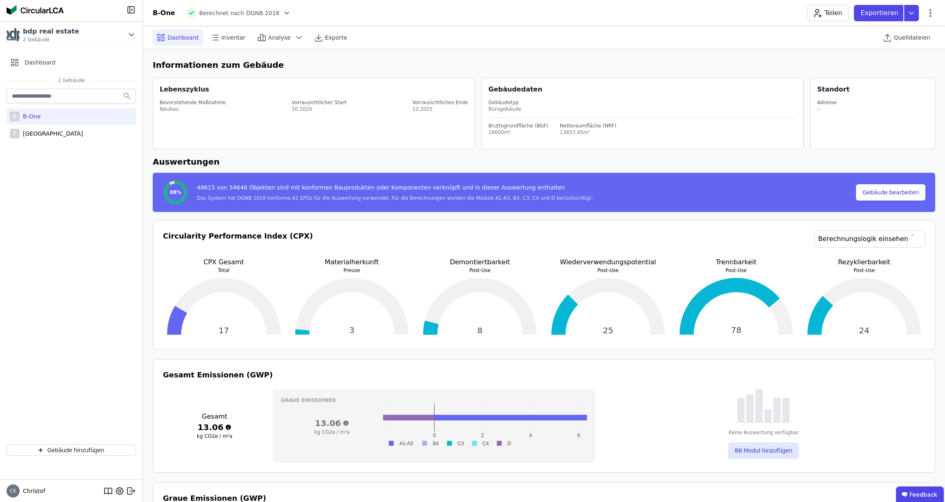
select select "*"
click at [132, 490] on icon at bounding box center [131, 491] width 10 height 10
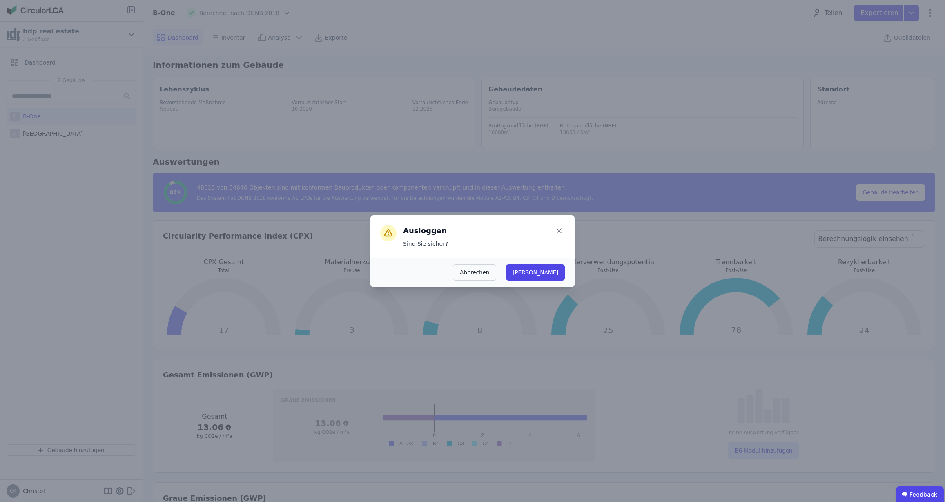
click at [555, 272] on button "[PERSON_NAME]" at bounding box center [535, 272] width 59 height 16
